Goal: Transaction & Acquisition: Purchase product/service

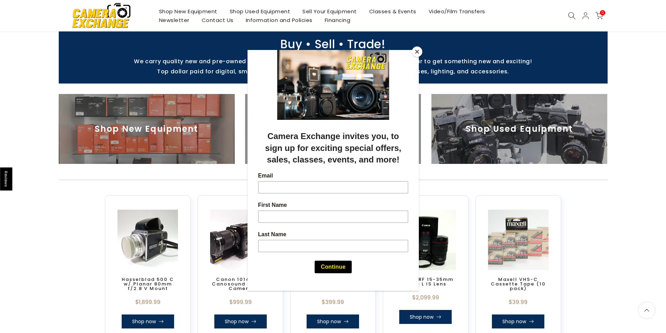
scroll to position [210, 0]
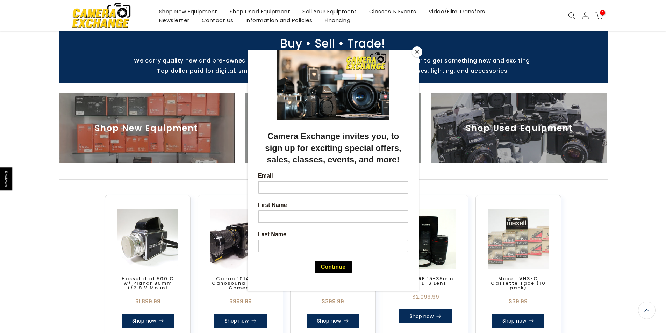
click at [417, 51] on button "Close" at bounding box center [417, 51] width 10 height 10
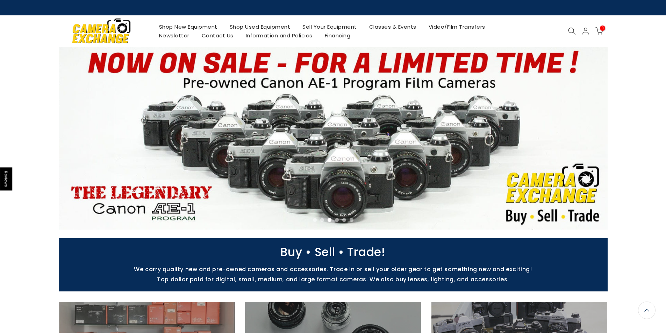
scroll to position [0, 0]
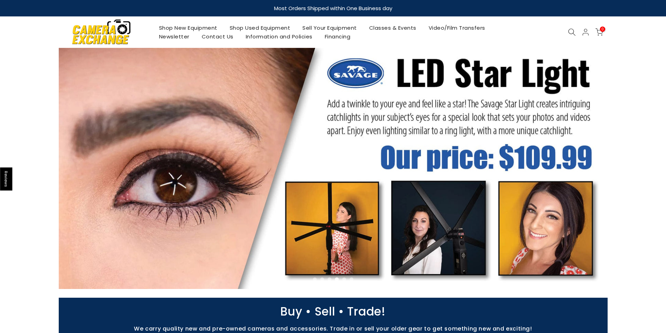
click at [254, 27] on link "Shop Used Equipment" at bounding box center [259, 27] width 73 height 9
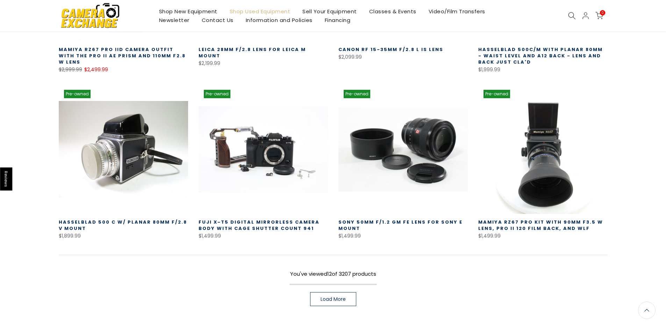
scroll to position [489, 0]
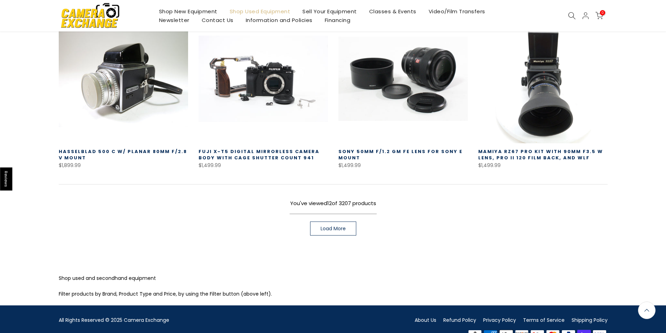
click at [340, 222] on link "Load More" at bounding box center [333, 229] width 46 height 14
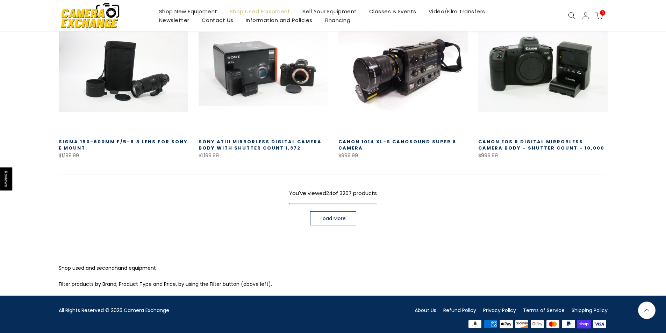
scroll to position [999, 0]
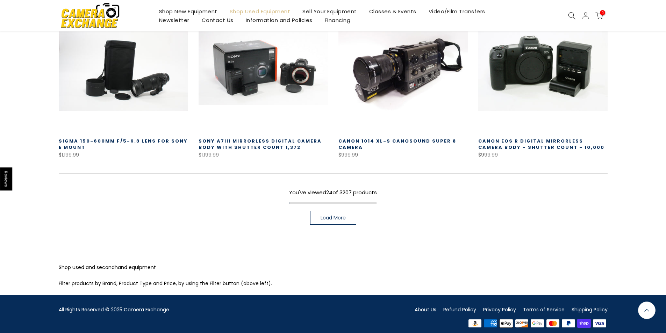
click at [339, 215] on span "Load More" at bounding box center [332, 217] width 25 height 5
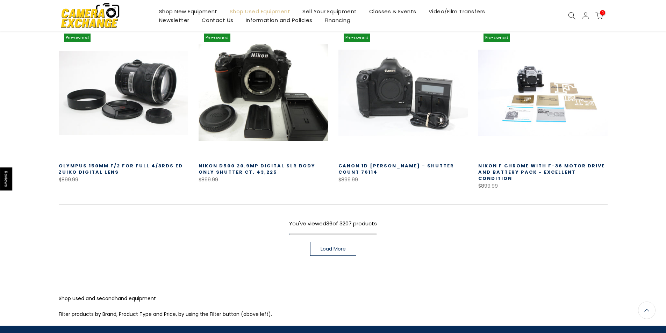
scroll to position [1487, 0]
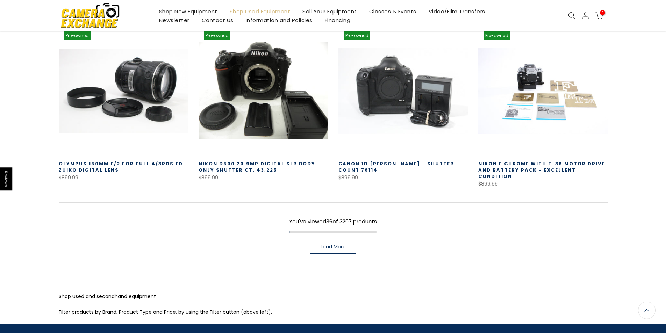
click at [333, 244] on span "Load More" at bounding box center [332, 246] width 25 height 5
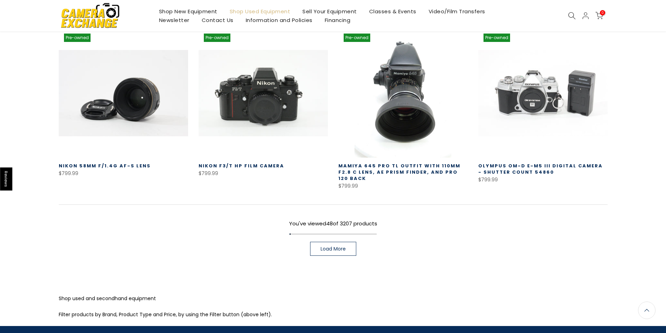
scroll to position [2010, 0]
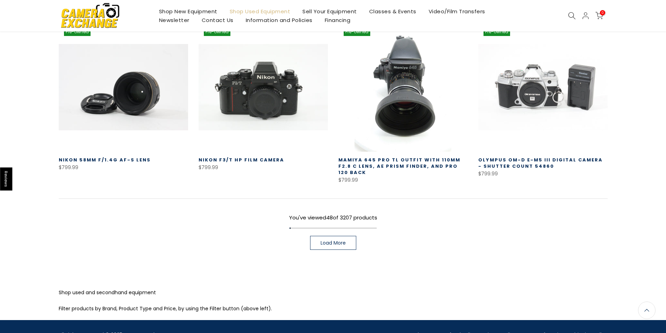
click at [336, 240] on span "Load More" at bounding box center [332, 242] width 25 height 5
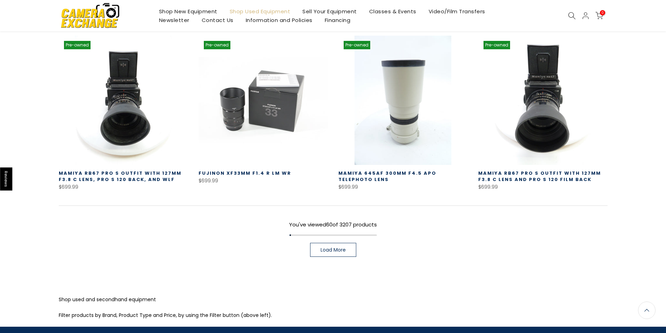
scroll to position [2509, 0]
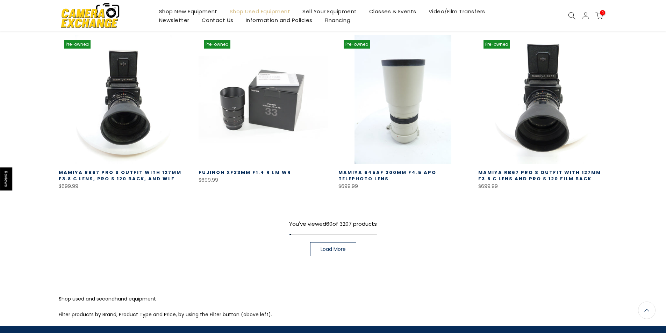
click at [325, 247] on span "Load More" at bounding box center [332, 249] width 25 height 5
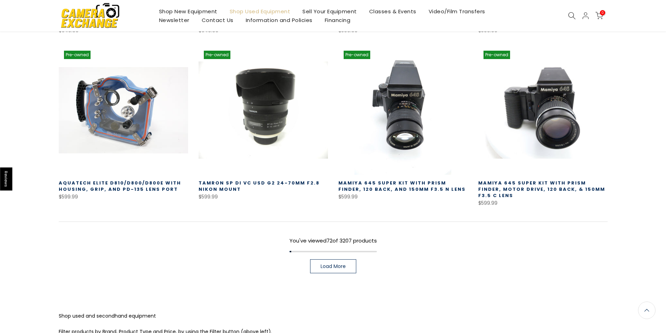
scroll to position [2998, 0]
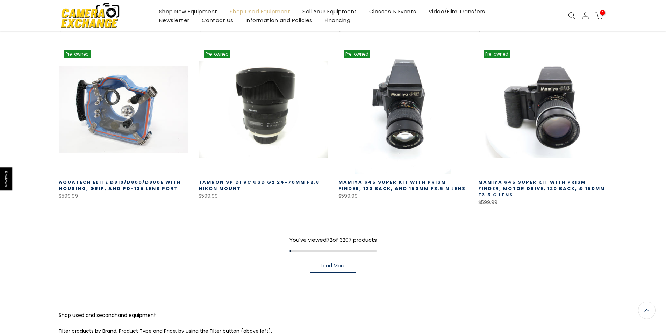
click at [335, 259] on link "Load More" at bounding box center [333, 266] width 46 height 14
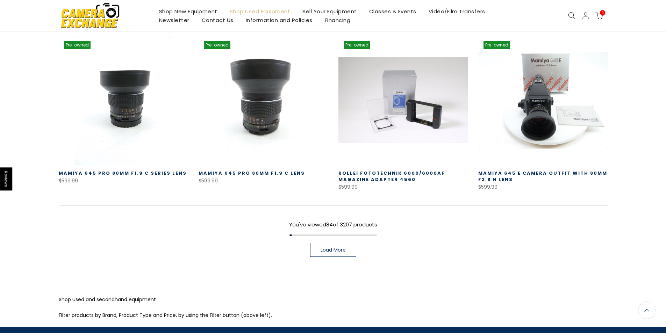
scroll to position [3520, 0]
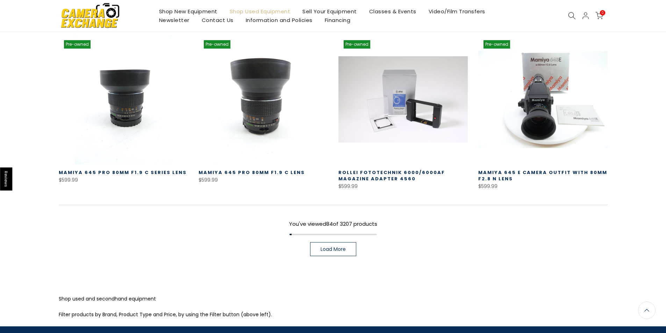
click at [344, 247] on span "Load More" at bounding box center [332, 249] width 25 height 5
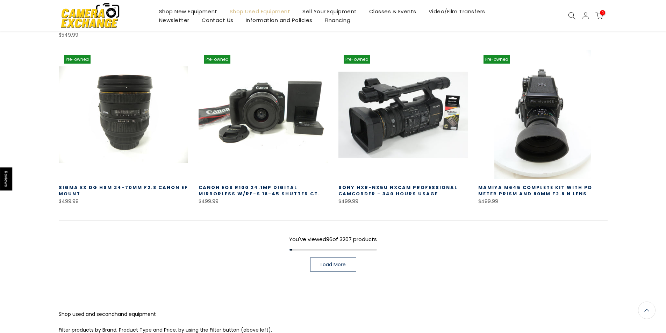
scroll to position [4019, 0]
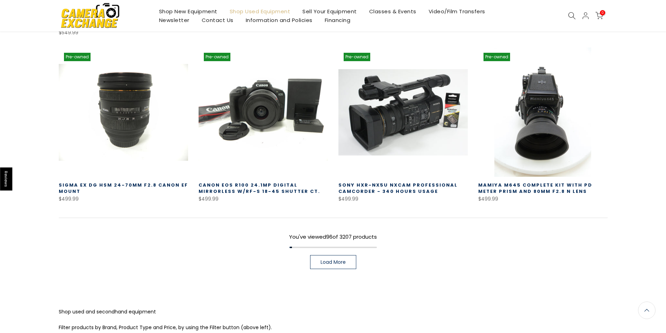
click at [326, 255] on link "Load More" at bounding box center [333, 262] width 46 height 14
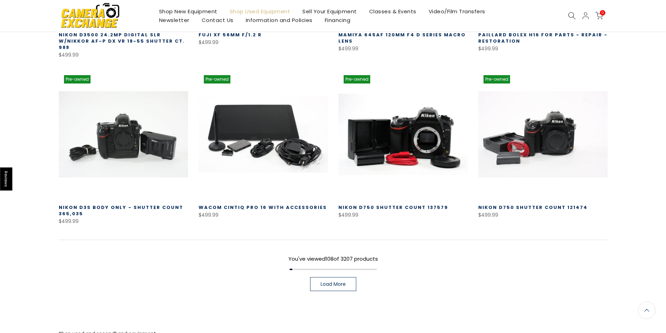
scroll to position [4508, 0]
